Goal: Task Accomplishment & Management: Manage account settings

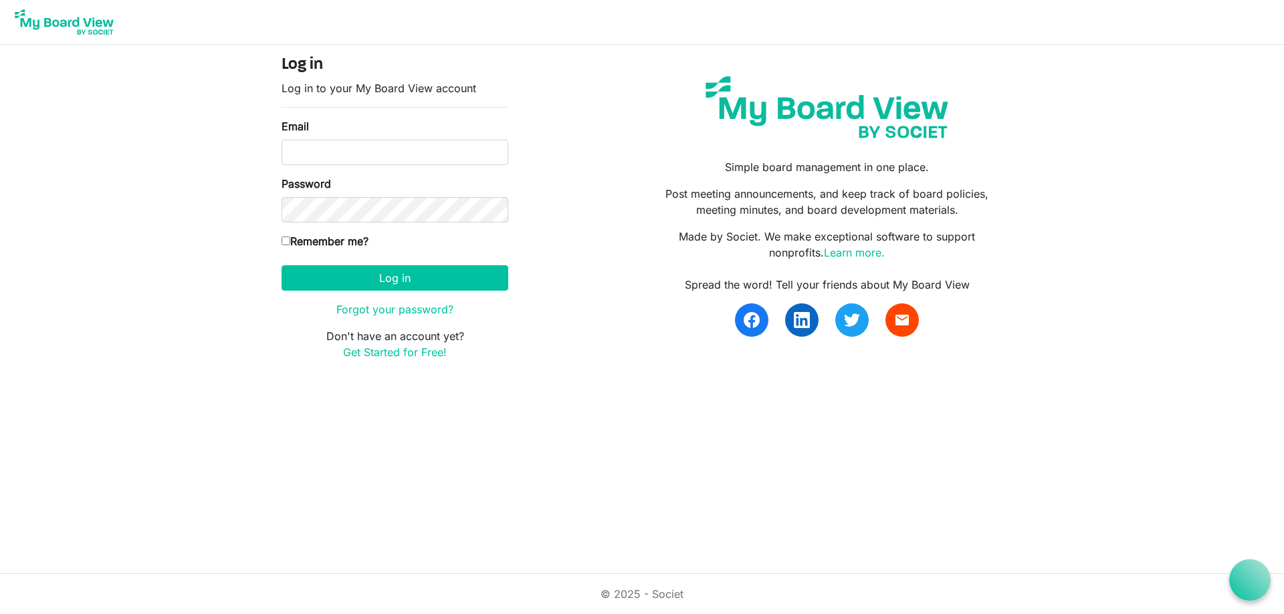
type input "katherineah@inclusionsk.com"
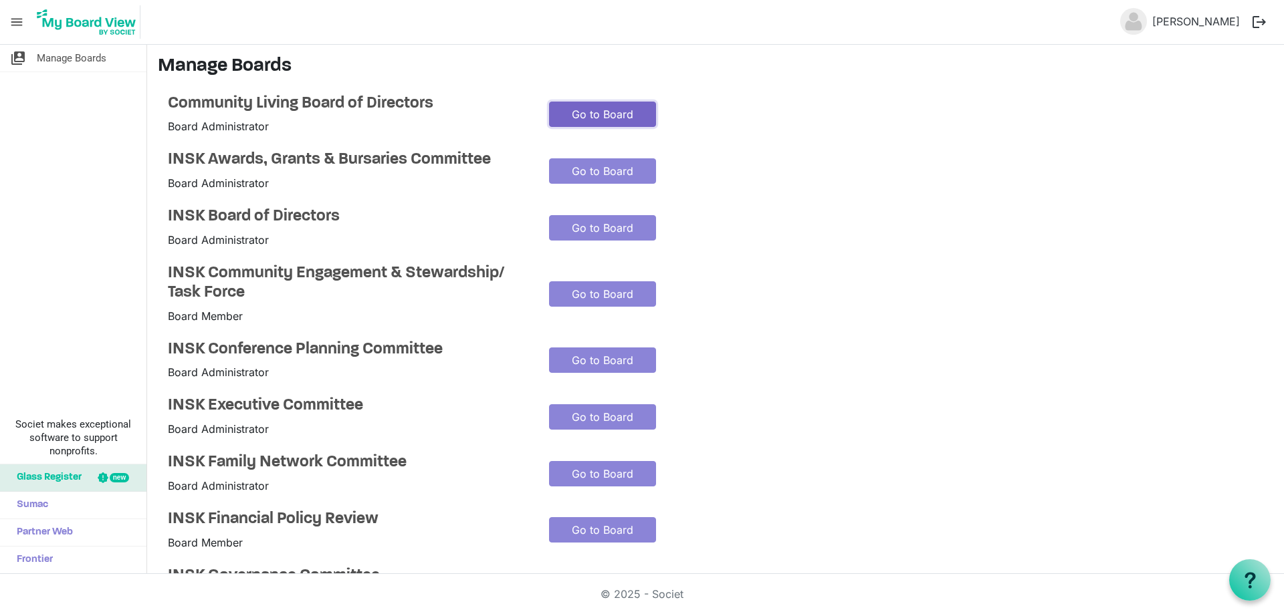
click at [588, 112] on link "Go to Board" at bounding box center [602, 114] width 107 height 25
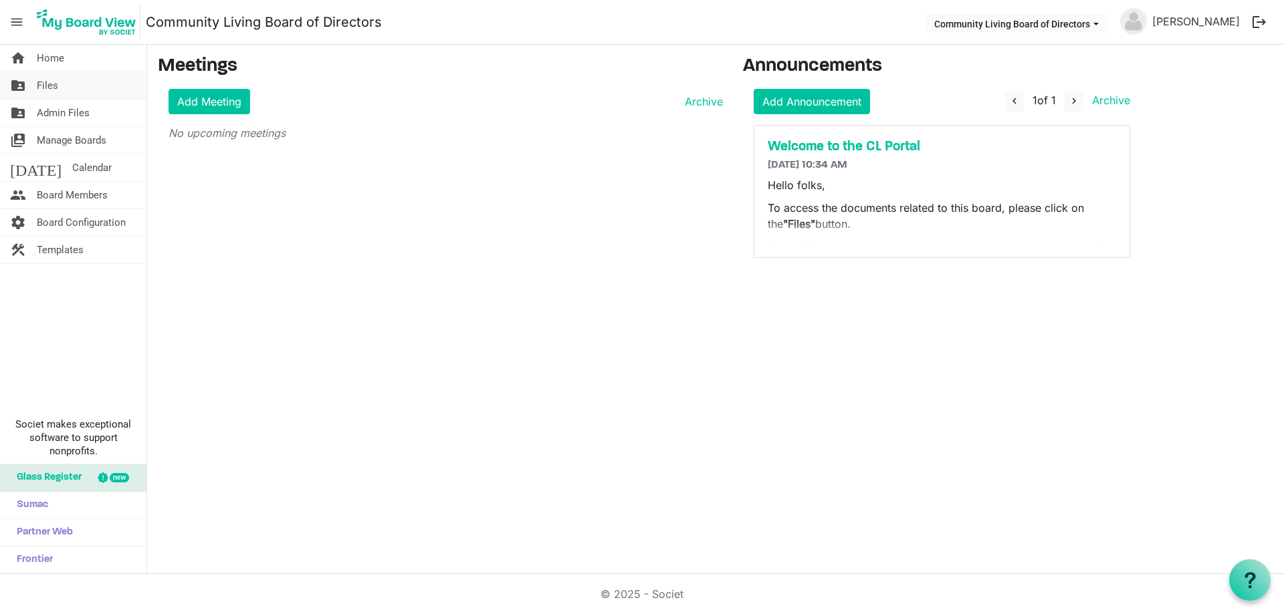
click at [53, 82] on span "Files" at bounding box center [47, 85] width 21 height 27
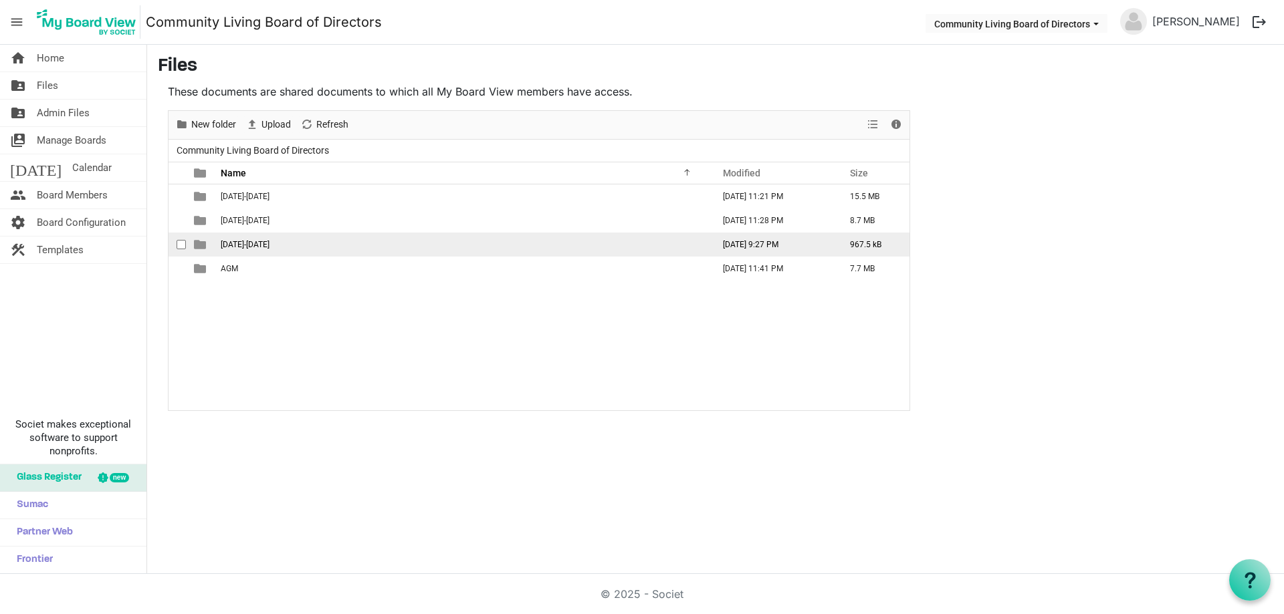
click at [248, 242] on span "2025-2026" at bounding box center [245, 244] width 49 height 9
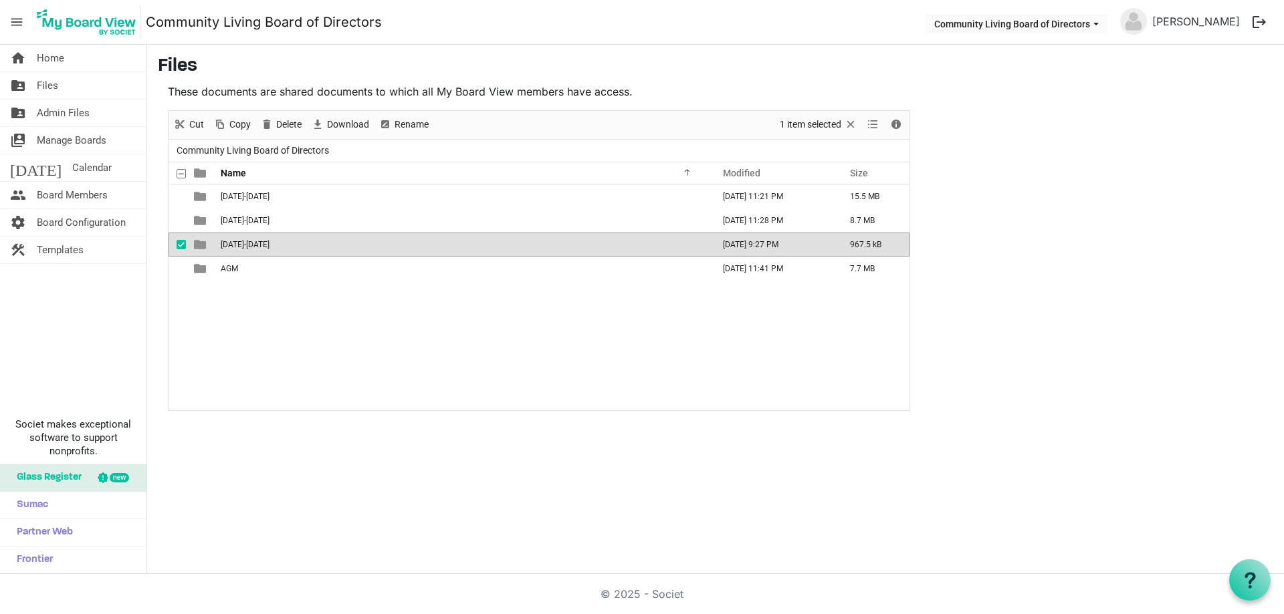
click at [248, 242] on span "2025-2026" at bounding box center [245, 244] width 49 height 9
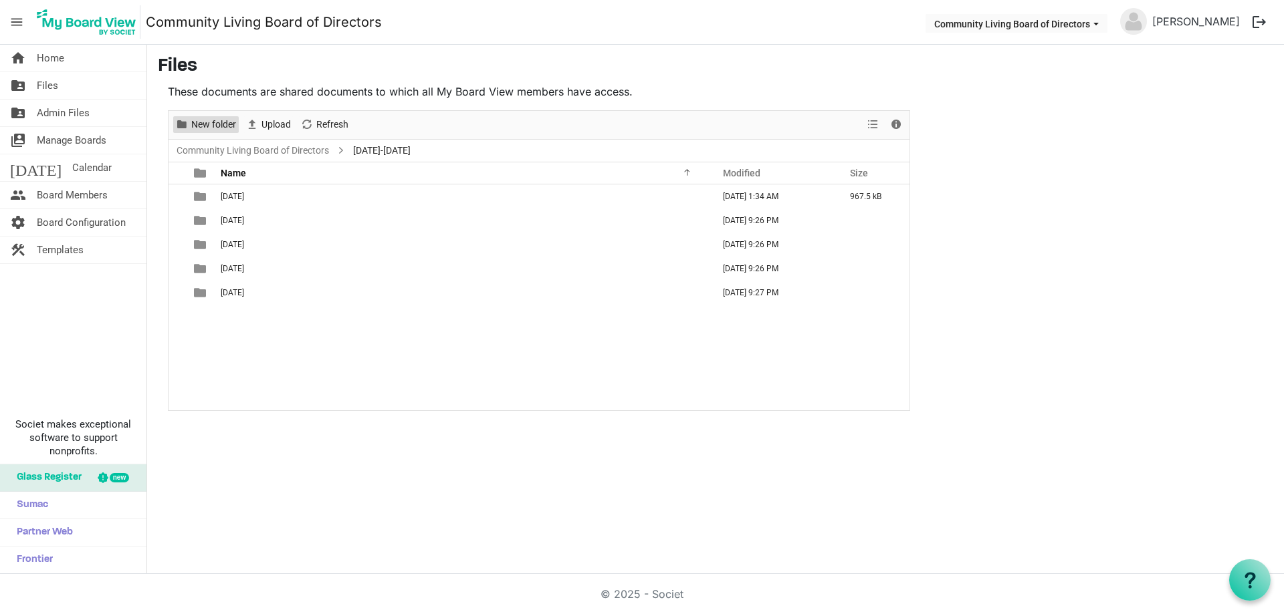
click at [209, 124] on span "New folder" at bounding box center [213, 124] width 47 height 17
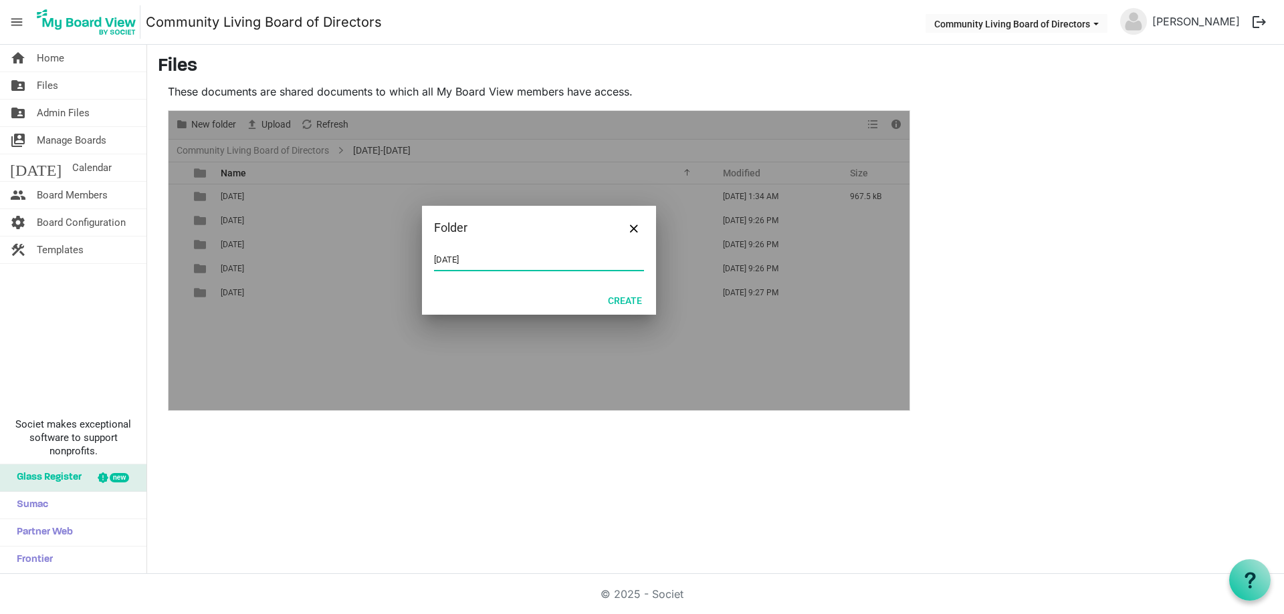
click at [524, 260] on input "2025-09-19" at bounding box center [539, 260] width 210 height 20
type input "2025-09-19th"
click at [637, 298] on button "Create" at bounding box center [624, 300] width 51 height 19
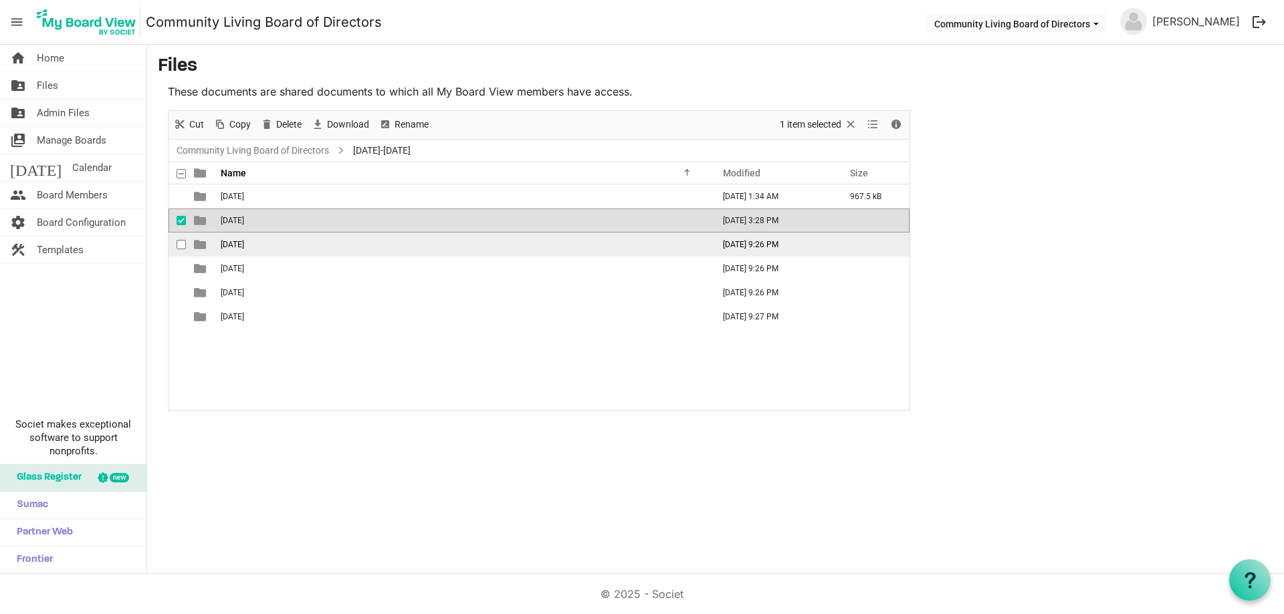
click at [264, 243] on td "2025-11-21" at bounding box center [463, 245] width 492 height 24
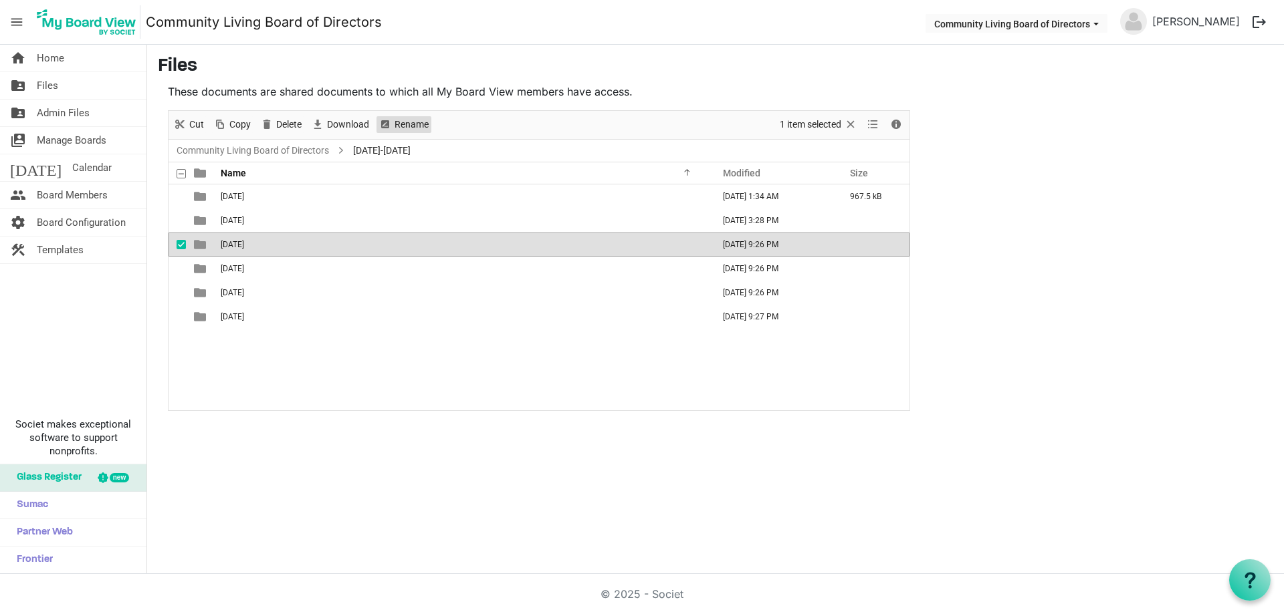
click at [391, 128] on span "Rename" at bounding box center [385, 124] width 16 height 17
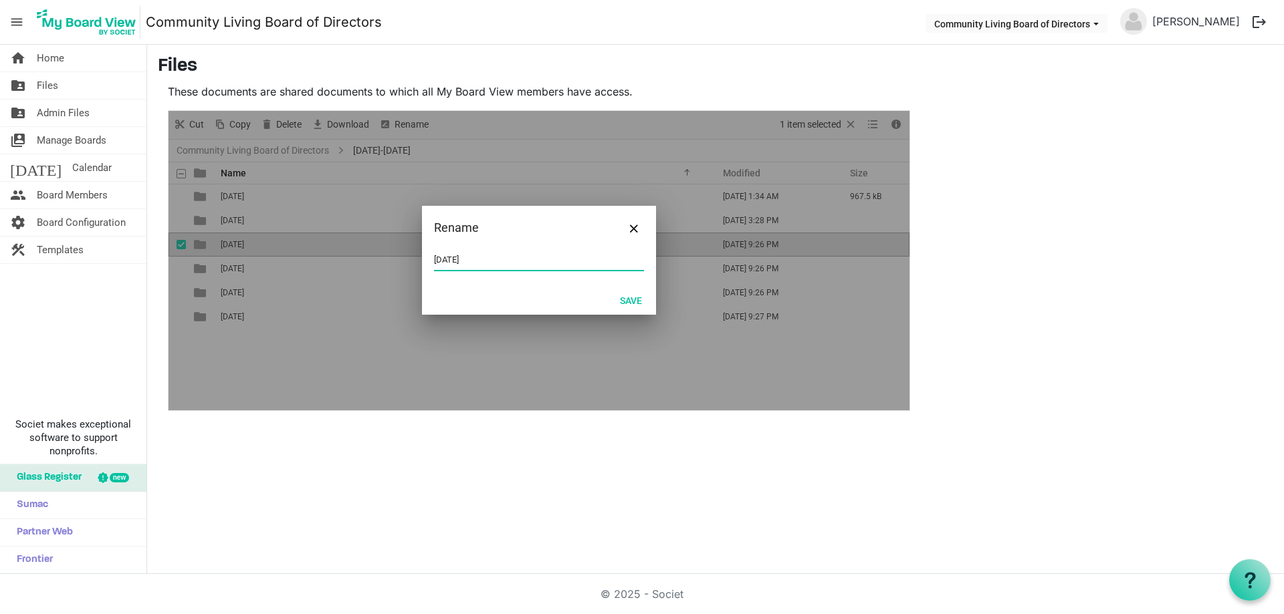
click at [493, 262] on input "2025-11-21" at bounding box center [539, 260] width 210 height 20
click at [622, 296] on button "Save" at bounding box center [630, 300] width 39 height 19
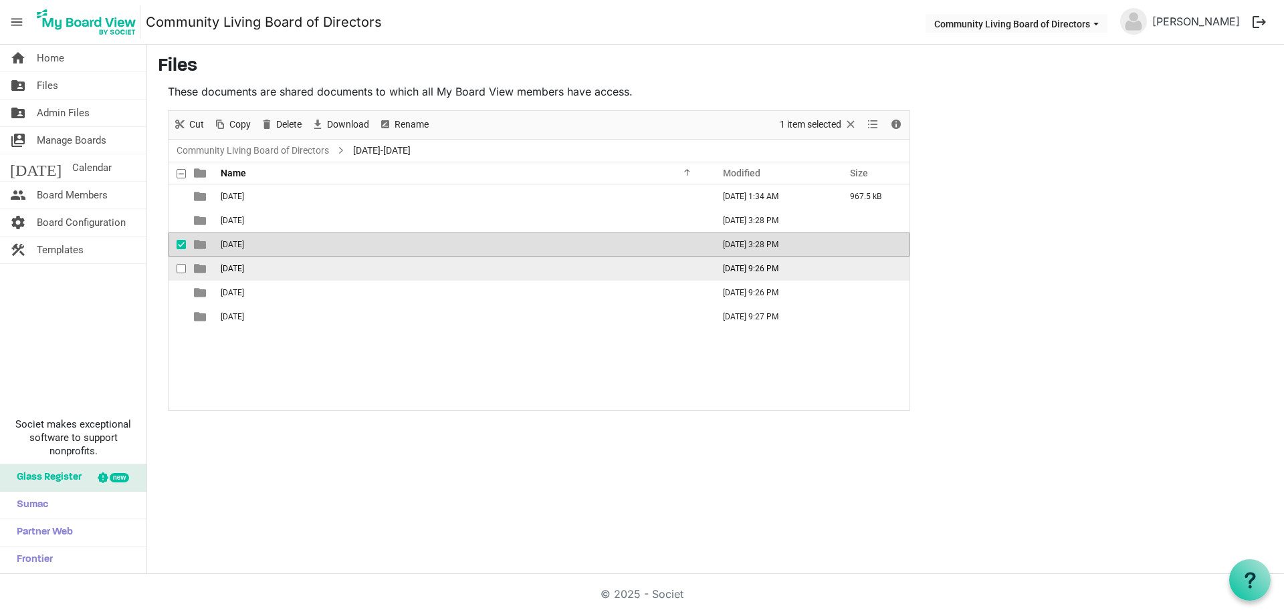
click at [263, 269] on td "2026-01-23" at bounding box center [463, 269] width 492 height 24
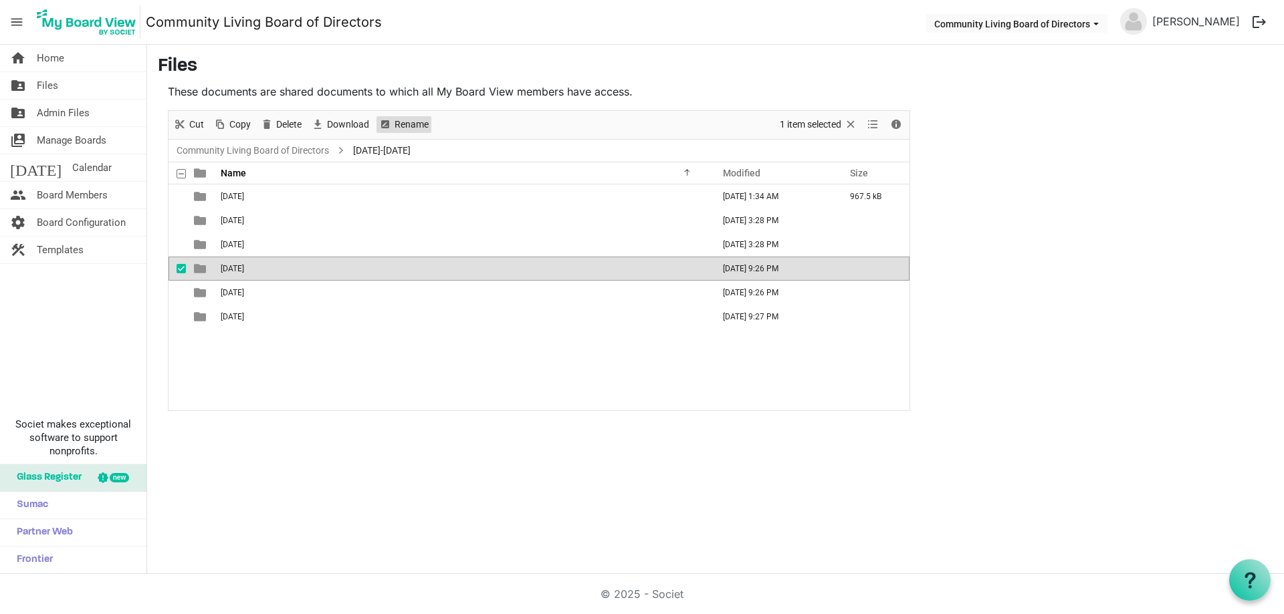
click at [394, 124] on span "Rename" at bounding box center [411, 124] width 37 height 17
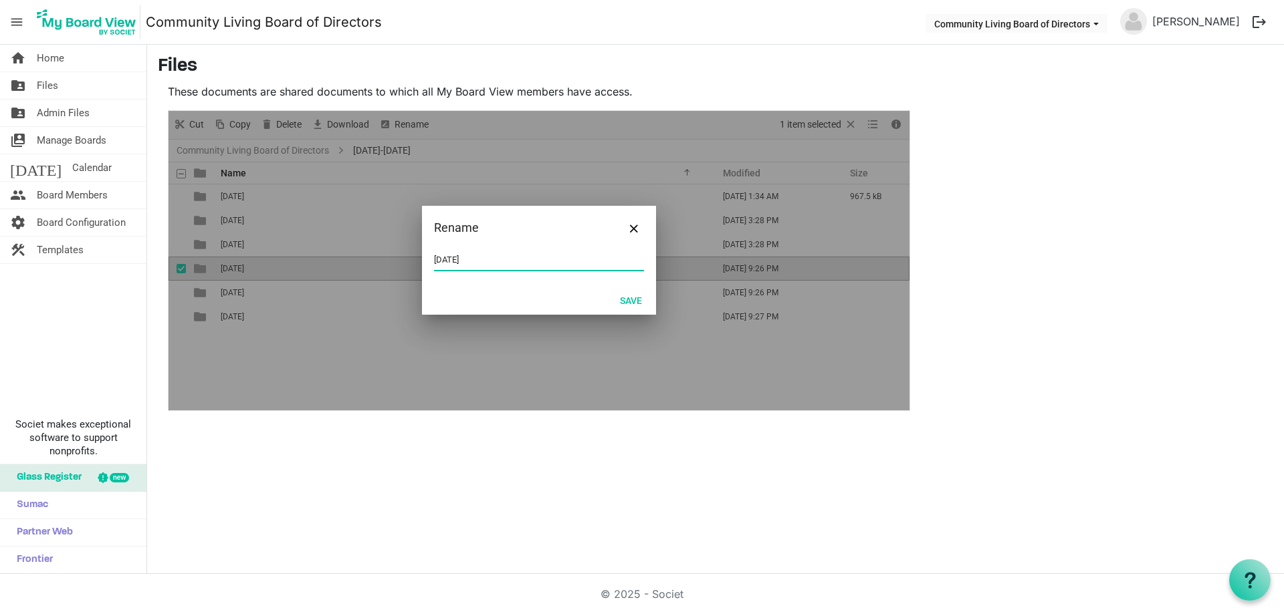
click at [515, 257] on input "2026-01-23" at bounding box center [539, 260] width 210 height 20
click at [621, 293] on button "Save" at bounding box center [630, 300] width 39 height 19
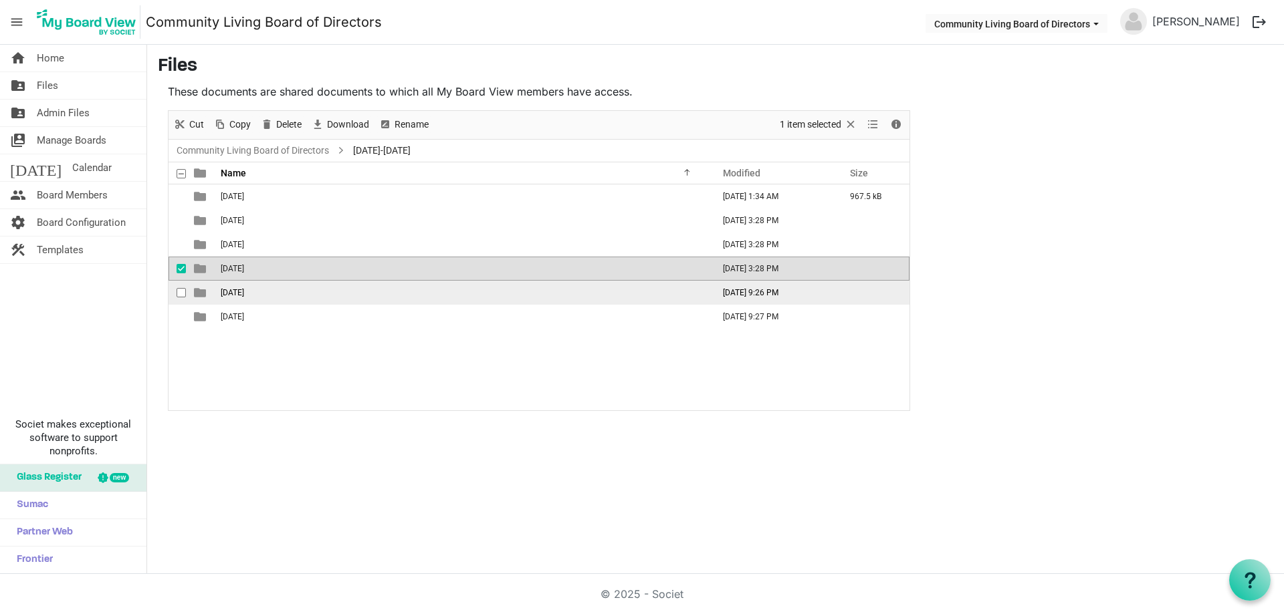
click at [279, 294] on td "2026-03-20" at bounding box center [463, 293] width 492 height 24
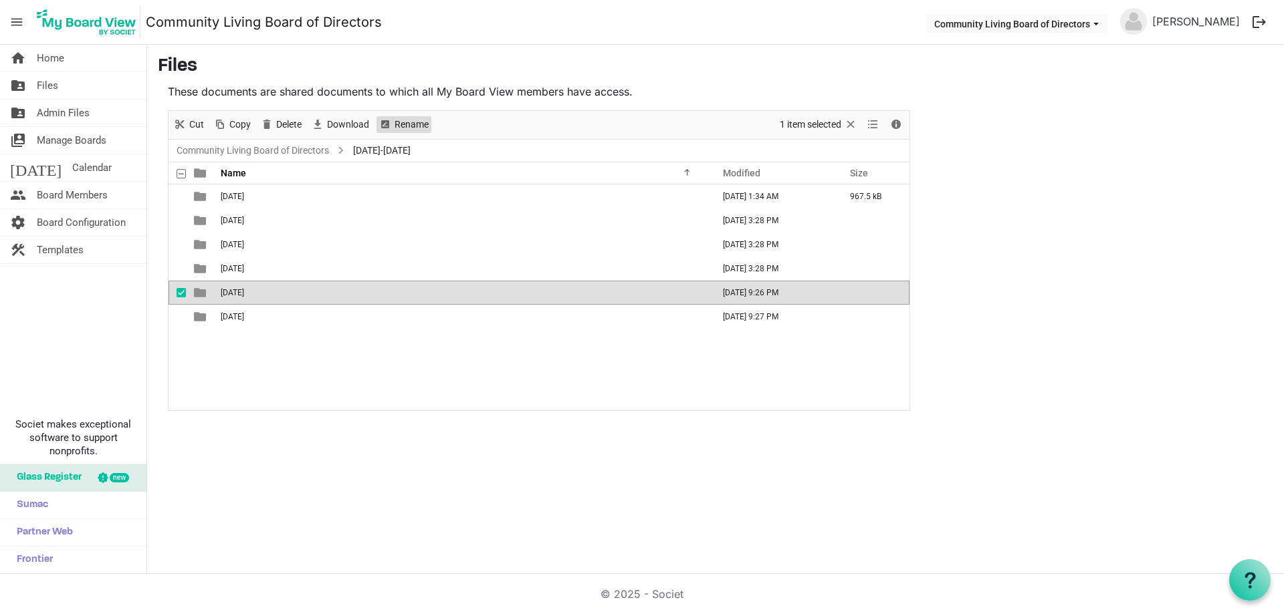
click at [411, 118] on span "Rename" at bounding box center [411, 124] width 37 height 17
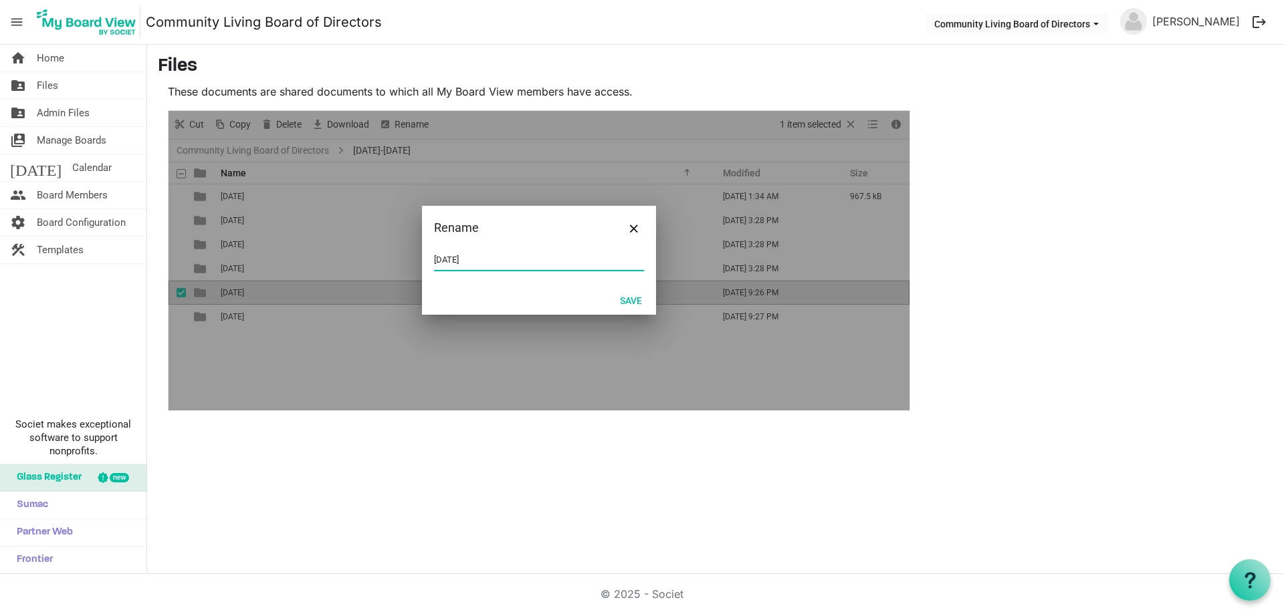
click at [479, 258] on input "2026-03-20" at bounding box center [539, 260] width 210 height 20
click at [635, 300] on button "Save" at bounding box center [630, 300] width 39 height 19
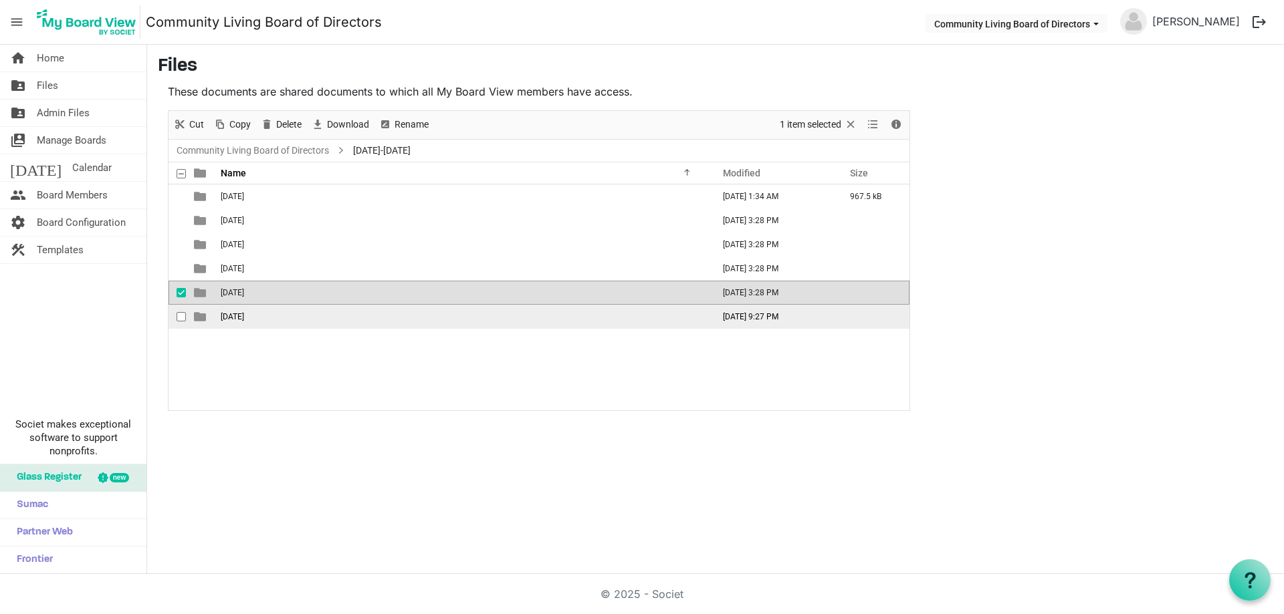
click at [300, 315] on td "2026-05-22" at bounding box center [463, 317] width 492 height 24
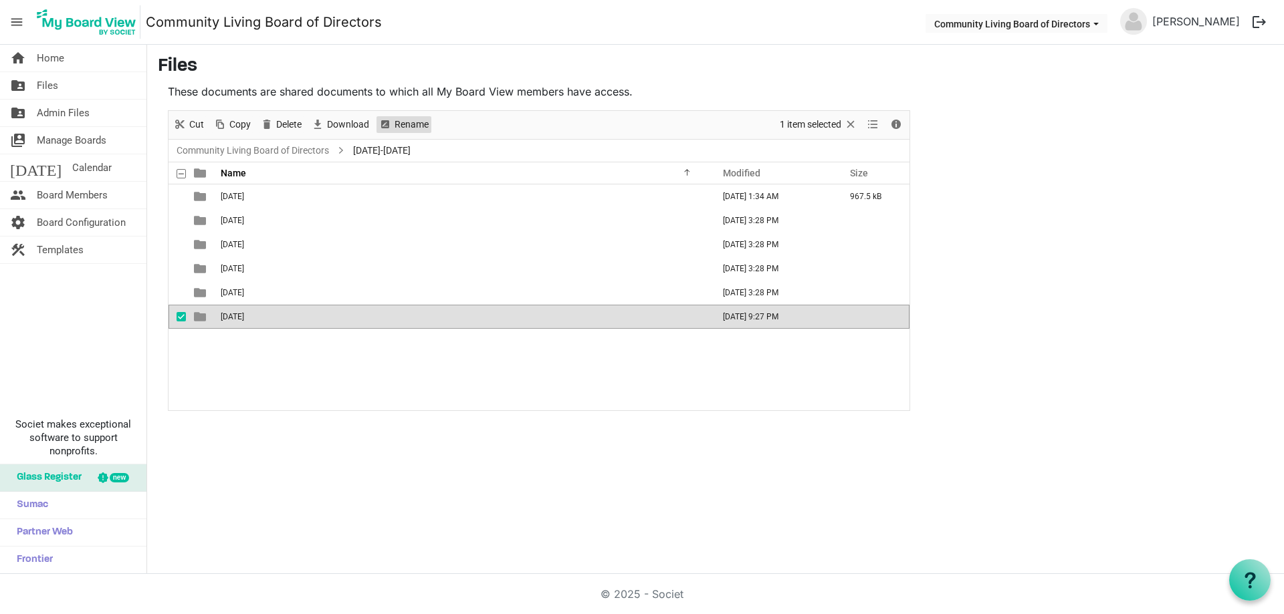
click at [410, 124] on span "Rename" at bounding box center [411, 124] width 37 height 17
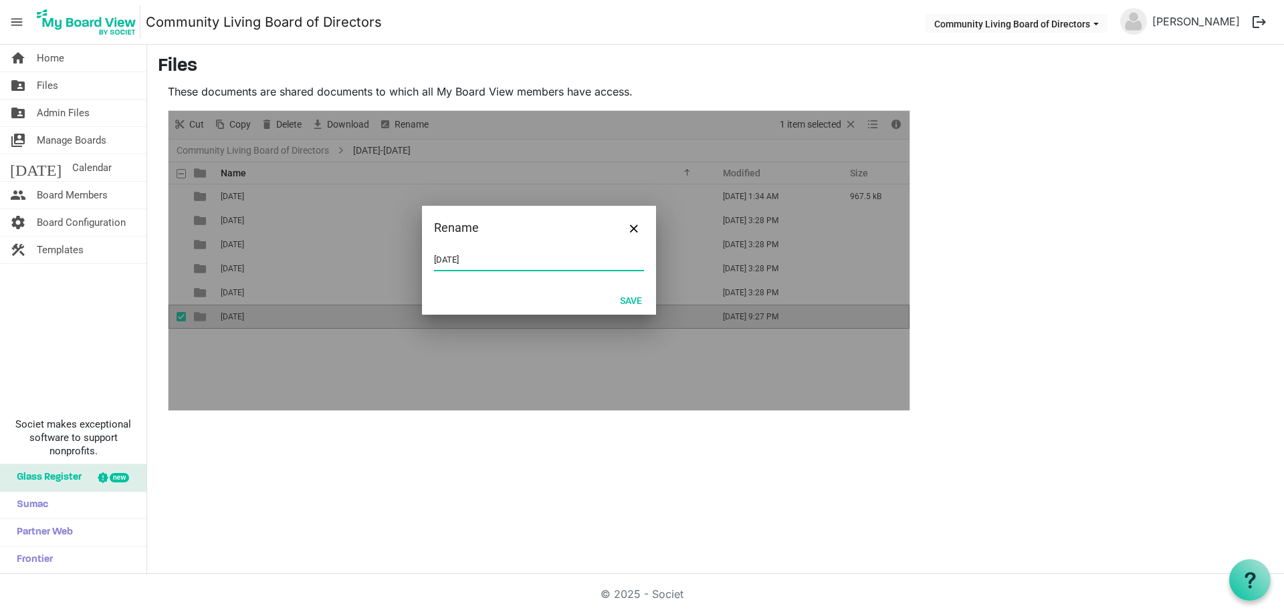
click at [530, 259] on input "2026-05-22" at bounding box center [539, 260] width 210 height 20
type input "2026-05-22nd"
click at [627, 295] on button "Save" at bounding box center [630, 300] width 39 height 19
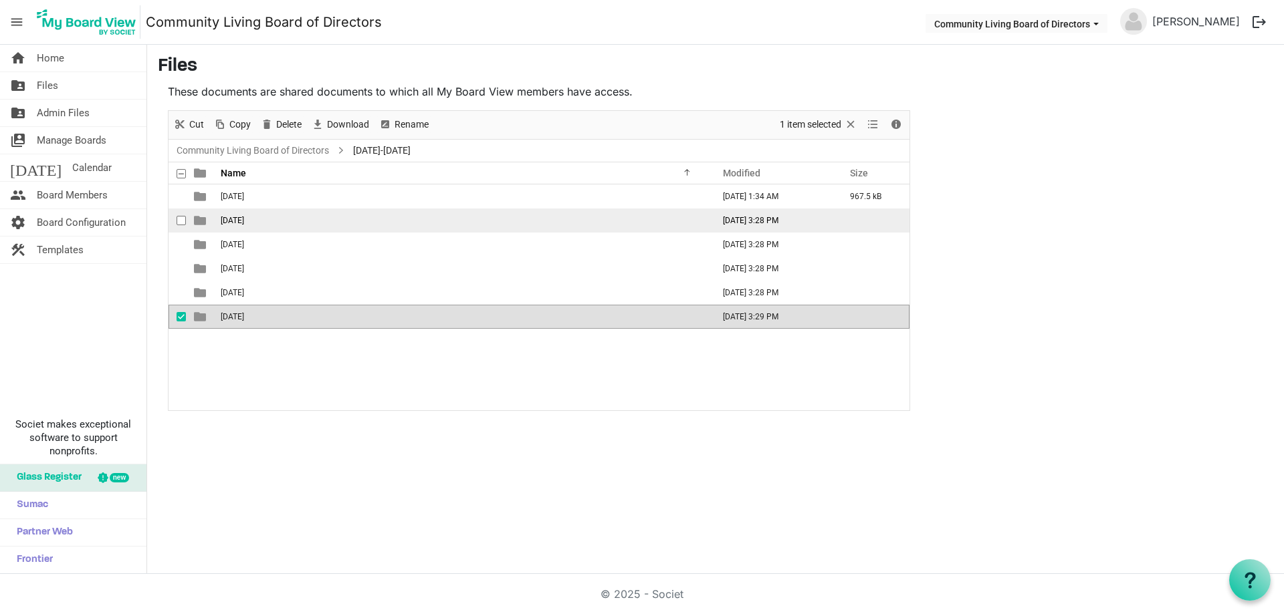
click at [243, 217] on span "2025-09-19th" at bounding box center [232, 220] width 23 height 9
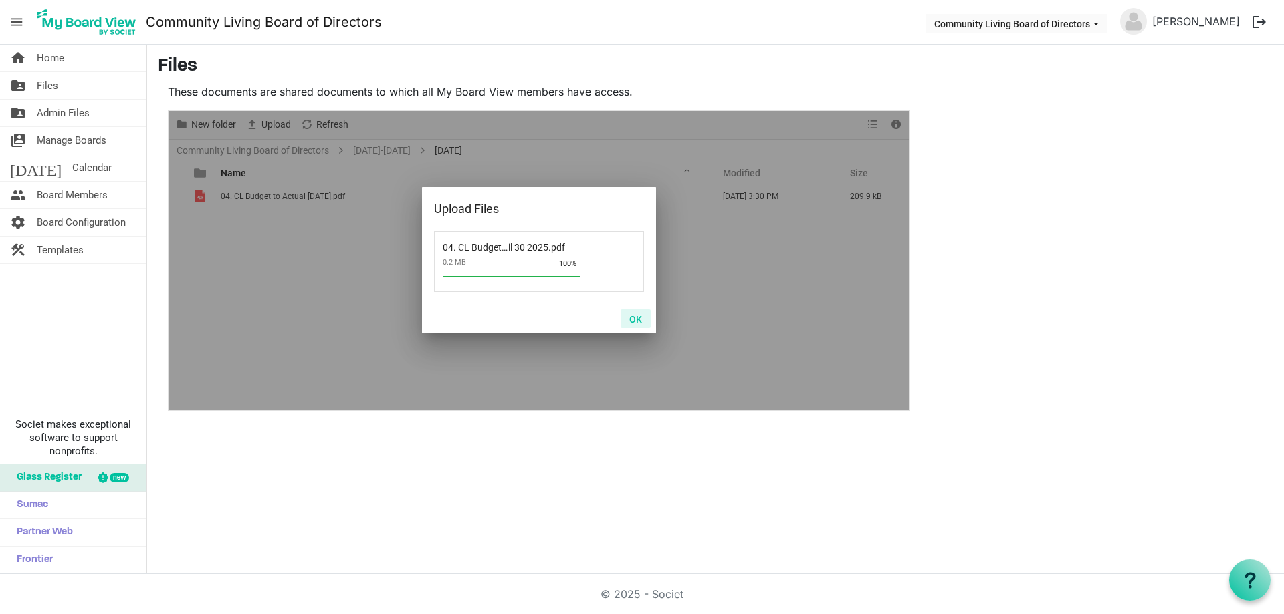
click at [629, 316] on button "OK" at bounding box center [635, 319] width 30 height 19
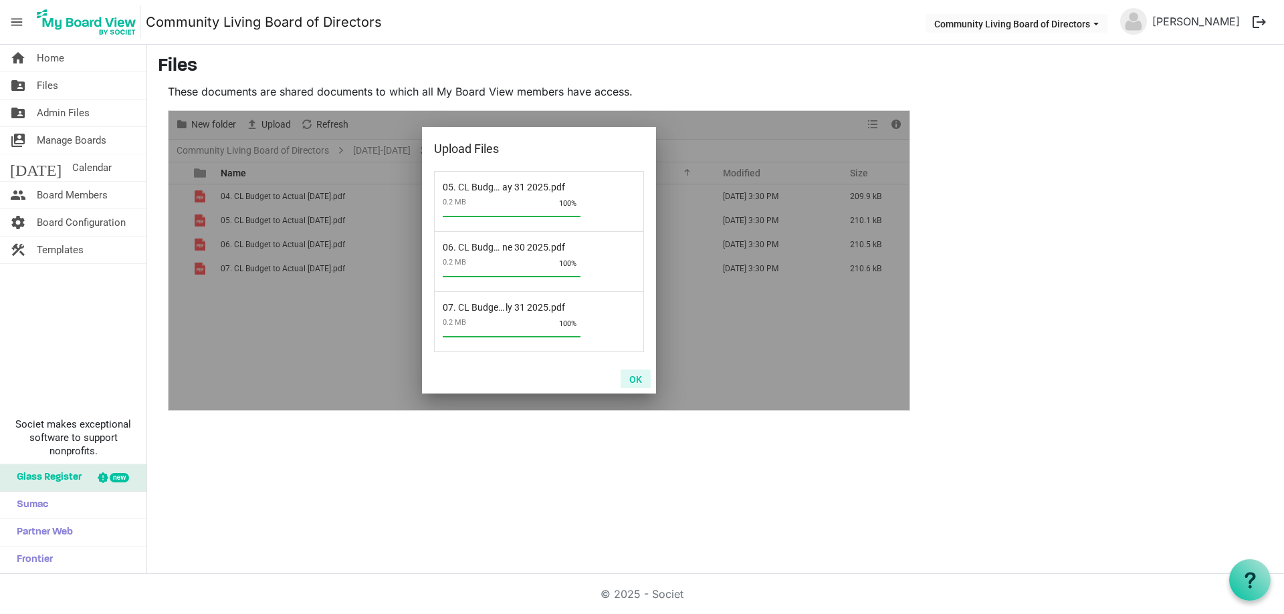
click at [635, 375] on button "OK" at bounding box center [635, 379] width 30 height 19
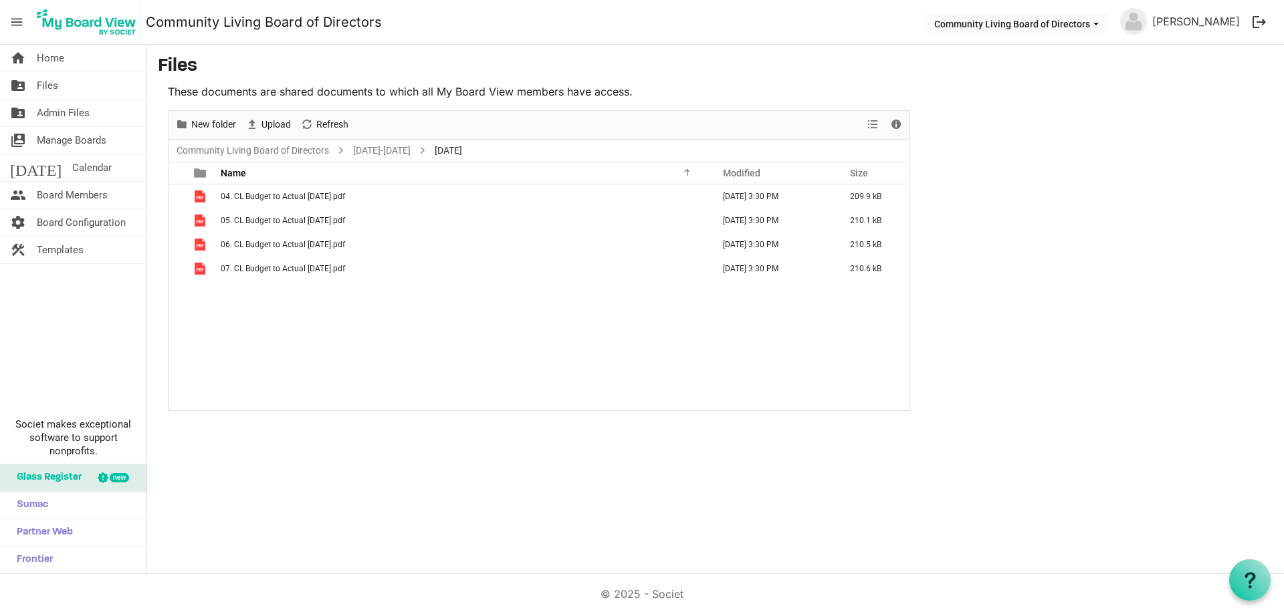
click at [1003, 265] on main "Files These documents are shared documents to which all My Board View members h…" at bounding box center [715, 233] width 1137 height 377
